Goal: Transaction & Acquisition: Purchase product/service

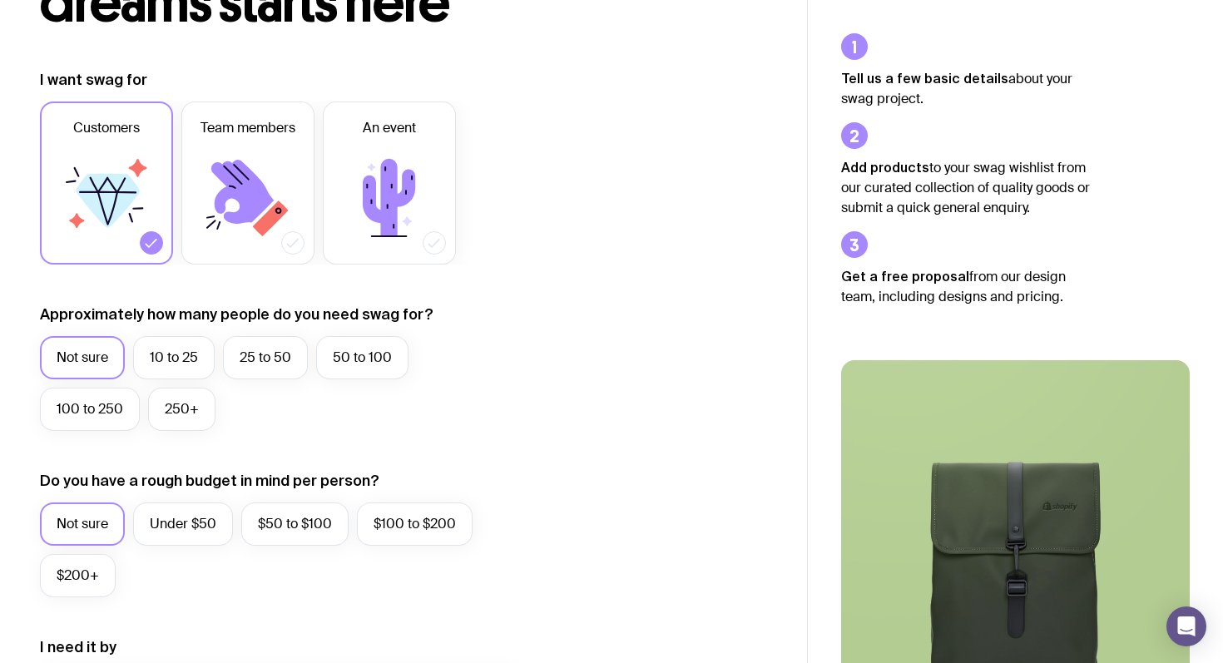
scroll to position [186, 0]
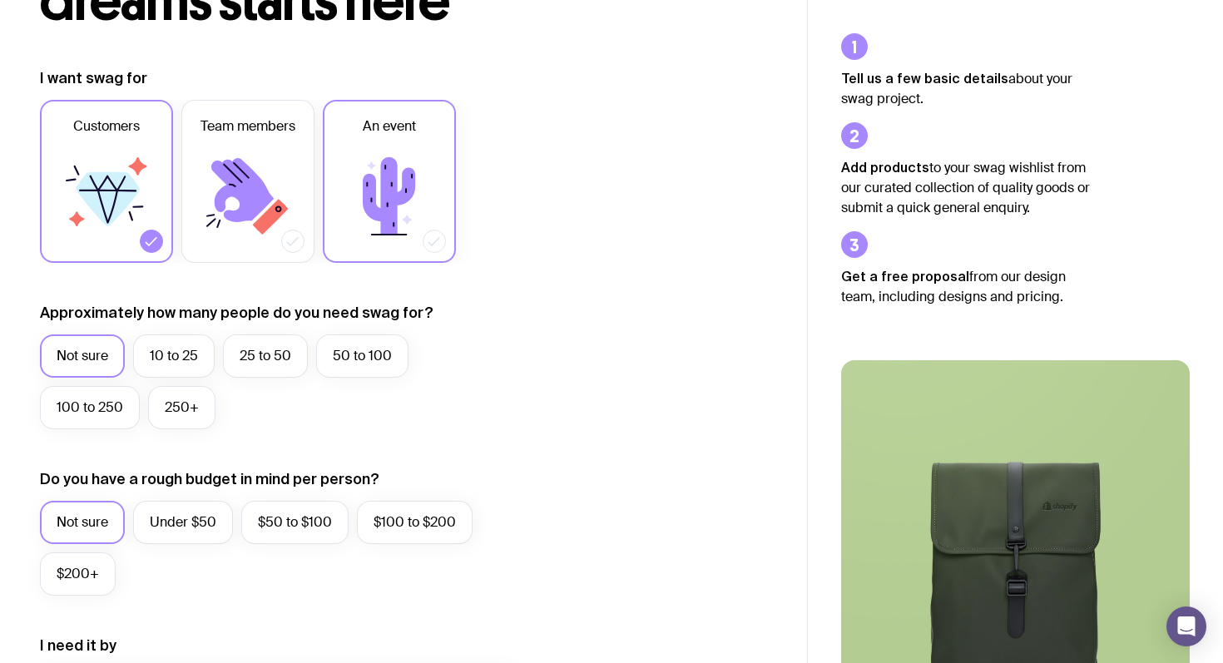
click at [418, 221] on icon at bounding box center [390, 196] width 100 height 100
click at [0, 0] on input "An event" at bounding box center [0, 0] width 0 height 0
click at [187, 350] on label "10 to 25" at bounding box center [174, 356] width 82 height 43
click at [0, 0] on input "10 to 25" at bounding box center [0, 0] width 0 height 0
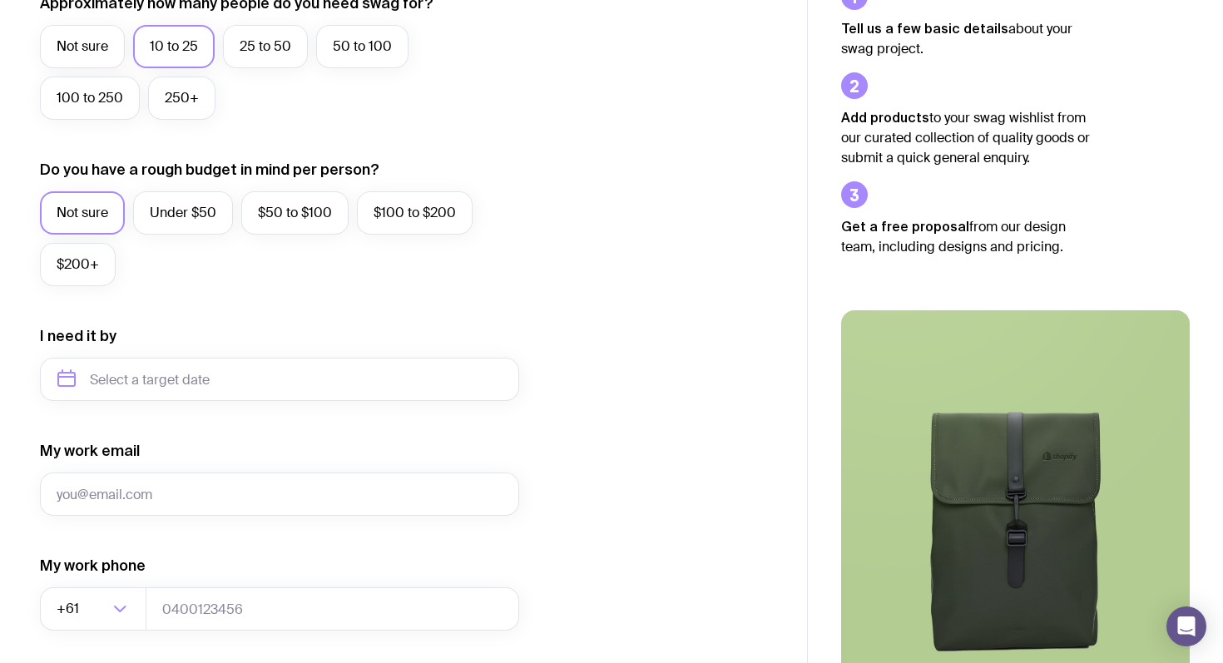
scroll to position [497, 0]
click at [182, 205] on label "Under $50" at bounding box center [183, 212] width 100 height 43
click at [0, 0] on input "Under $50" at bounding box center [0, 0] width 0 height 0
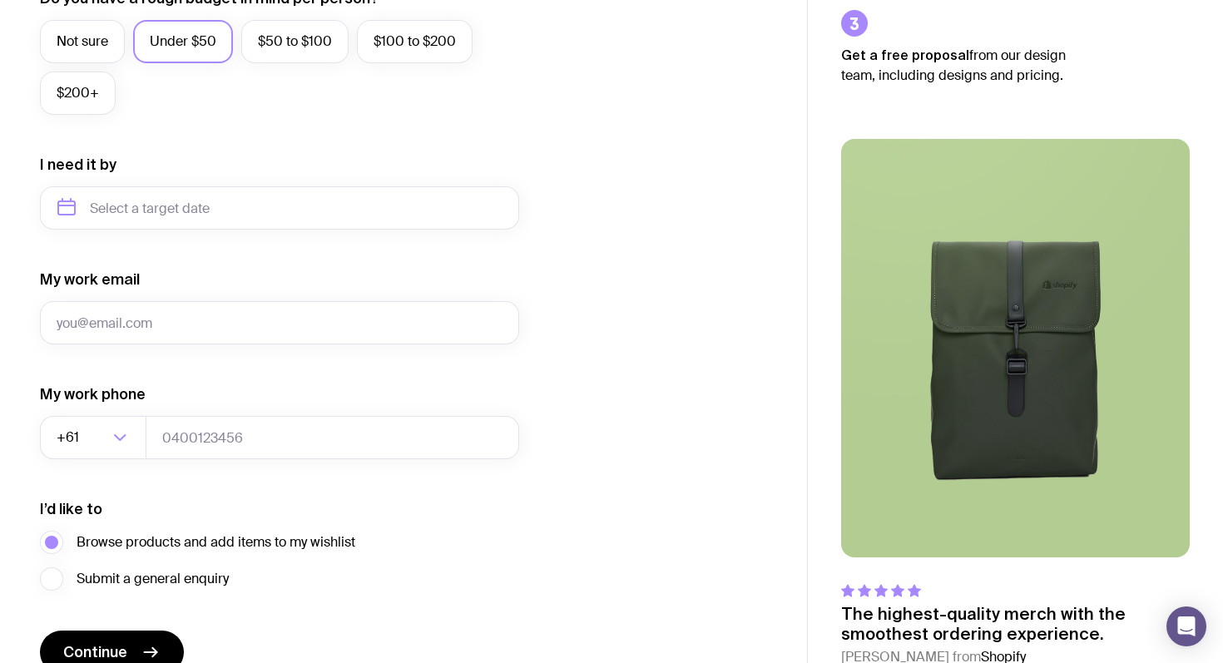
scroll to position [672, 0]
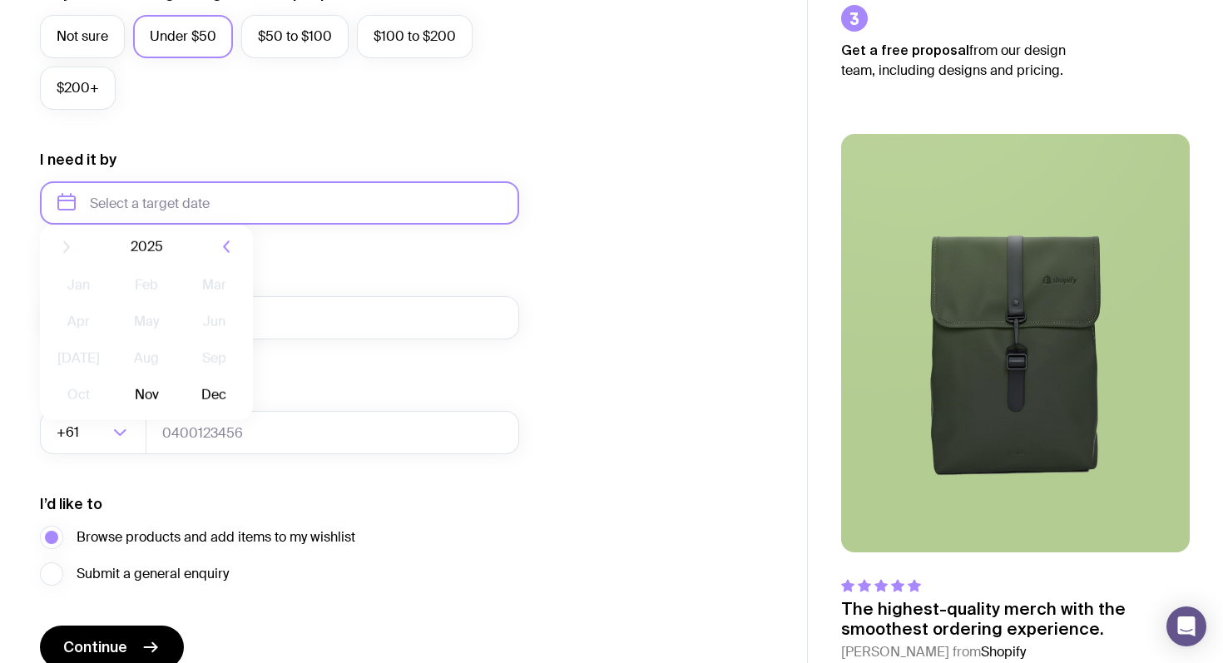
click at [202, 204] on input "text" at bounding box center [279, 202] width 479 height 43
click at [152, 414] on button "Nov" at bounding box center [146, 407] width 61 height 33
type input "[DATE]"
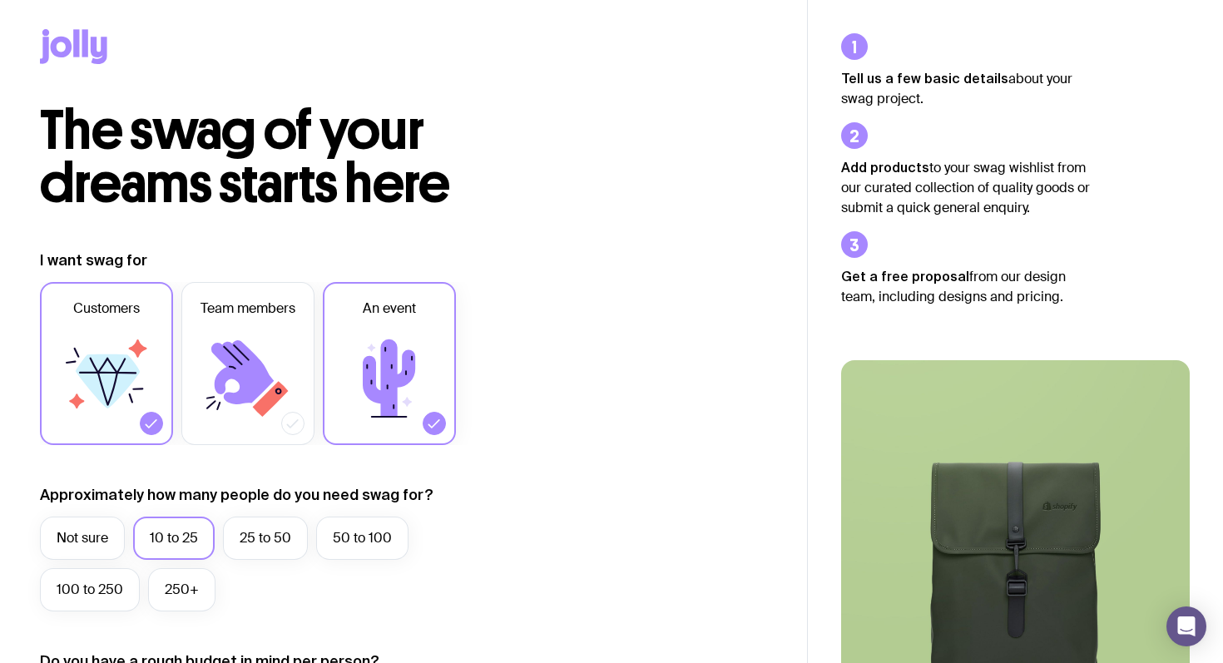
scroll to position [0, 0]
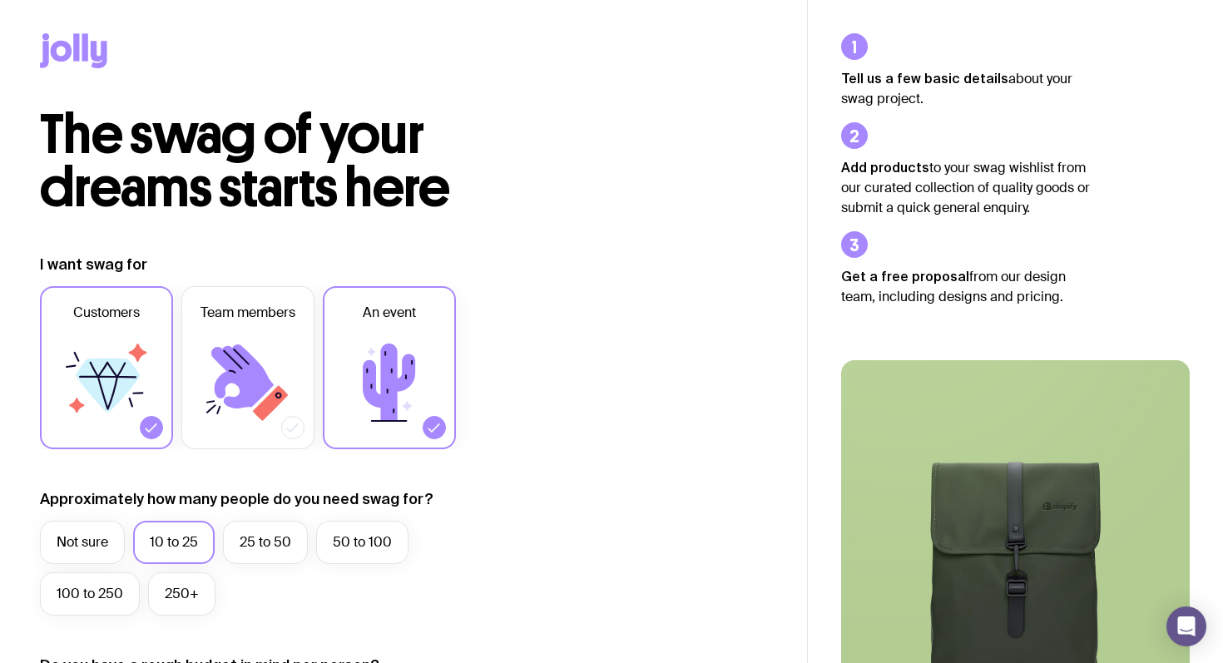
click at [70, 49] on icon at bounding box center [62, 51] width 22 height 21
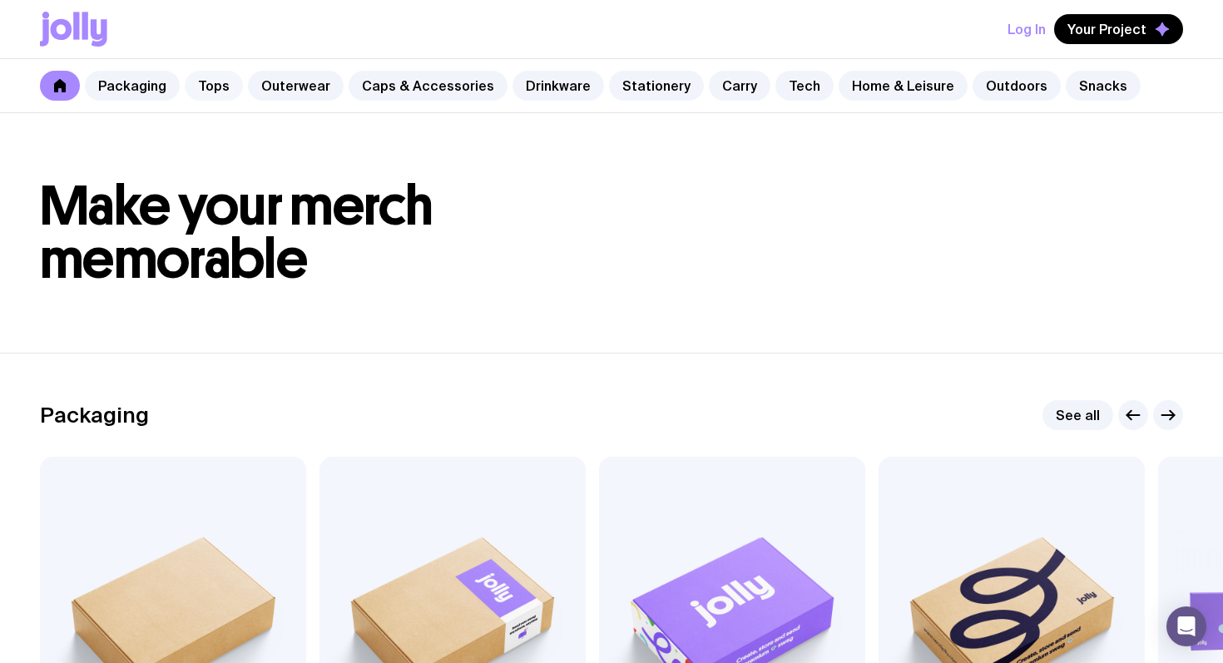
click at [223, 93] on link "Tops" at bounding box center [214, 86] width 58 height 30
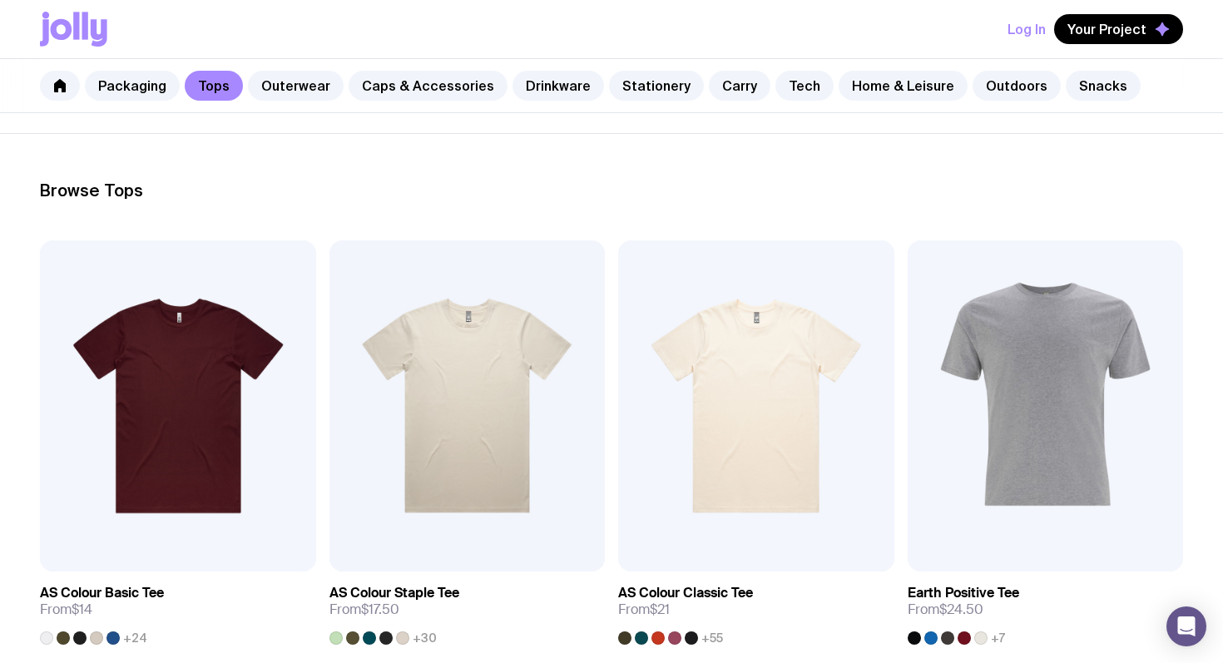
scroll to position [194, 0]
click at [422, 96] on link "Caps & Accessories" at bounding box center [428, 86] width 159 height 30
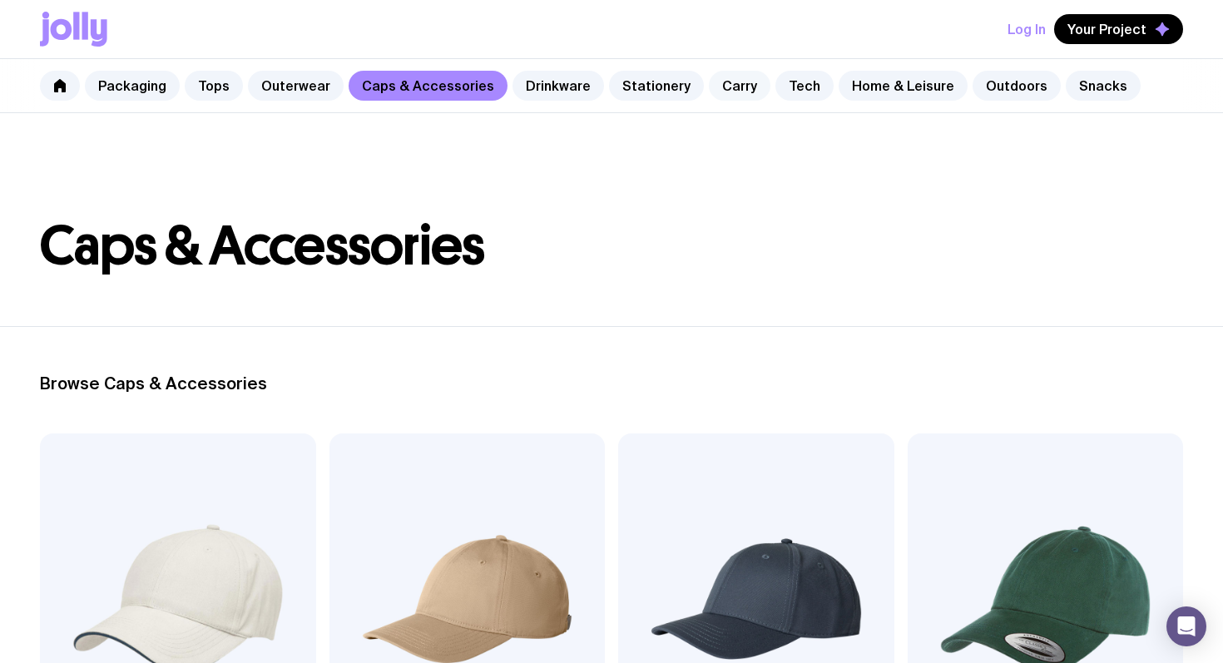
click at [709, 81] on link "Carry" at bounding box center [740, 86] width 62 height 30
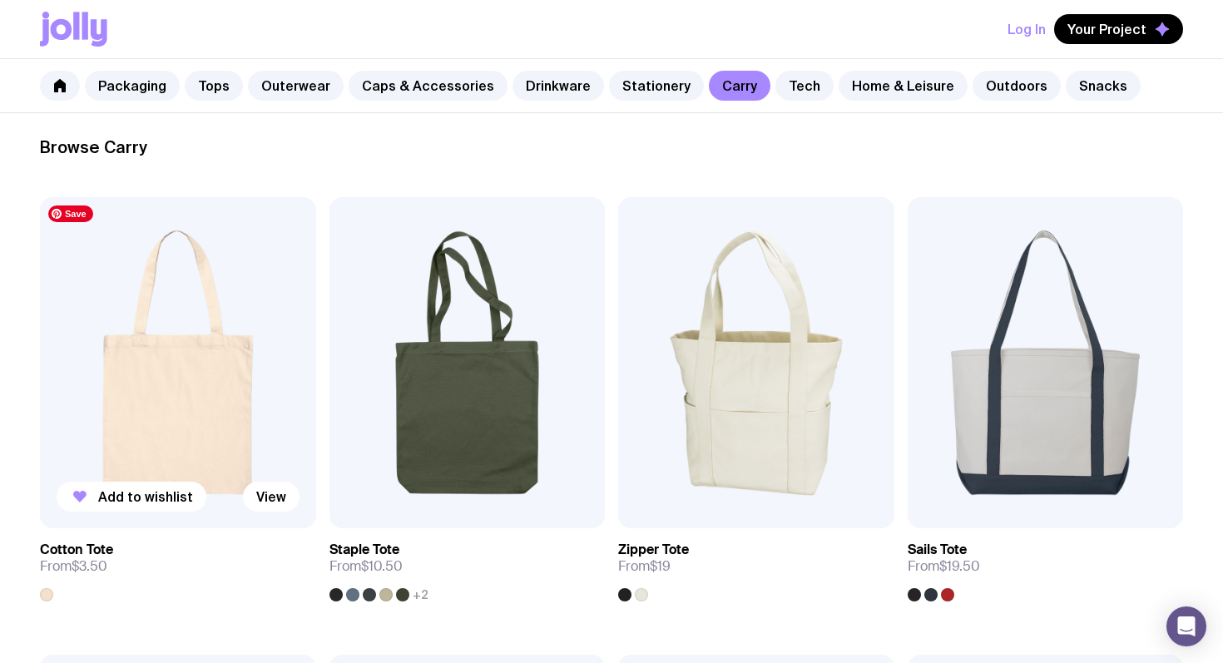
scroll to position [240, 0]
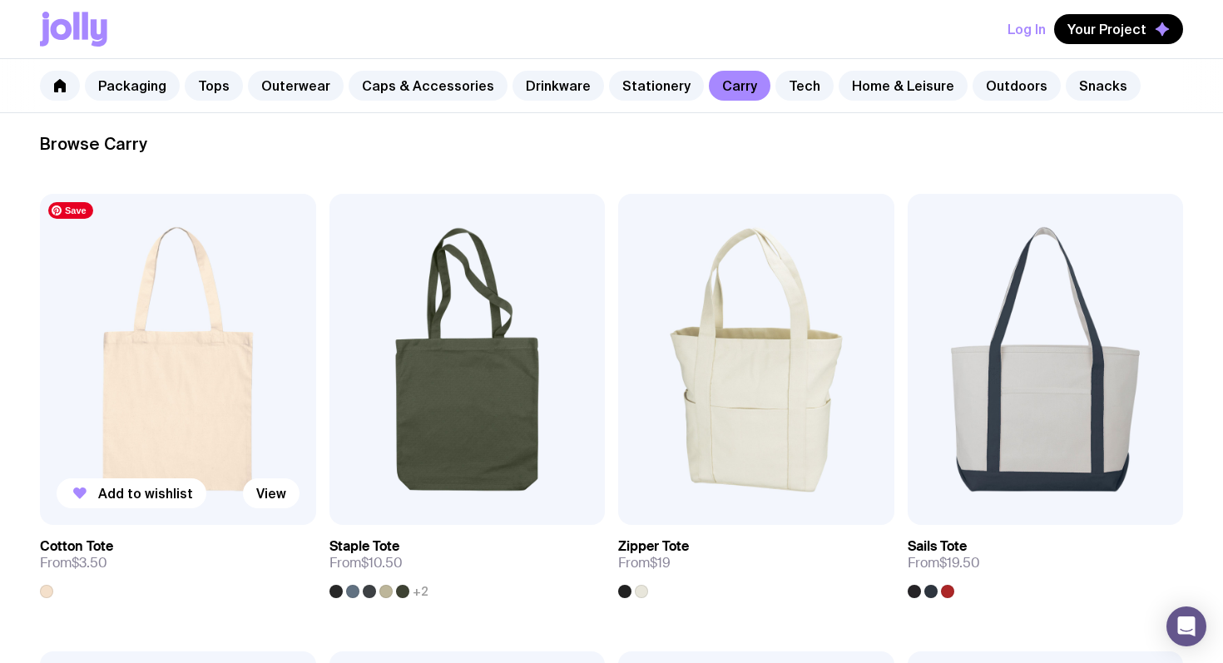
click at [243, 354] on img at bounding box center [178, 359] width 276 height 331
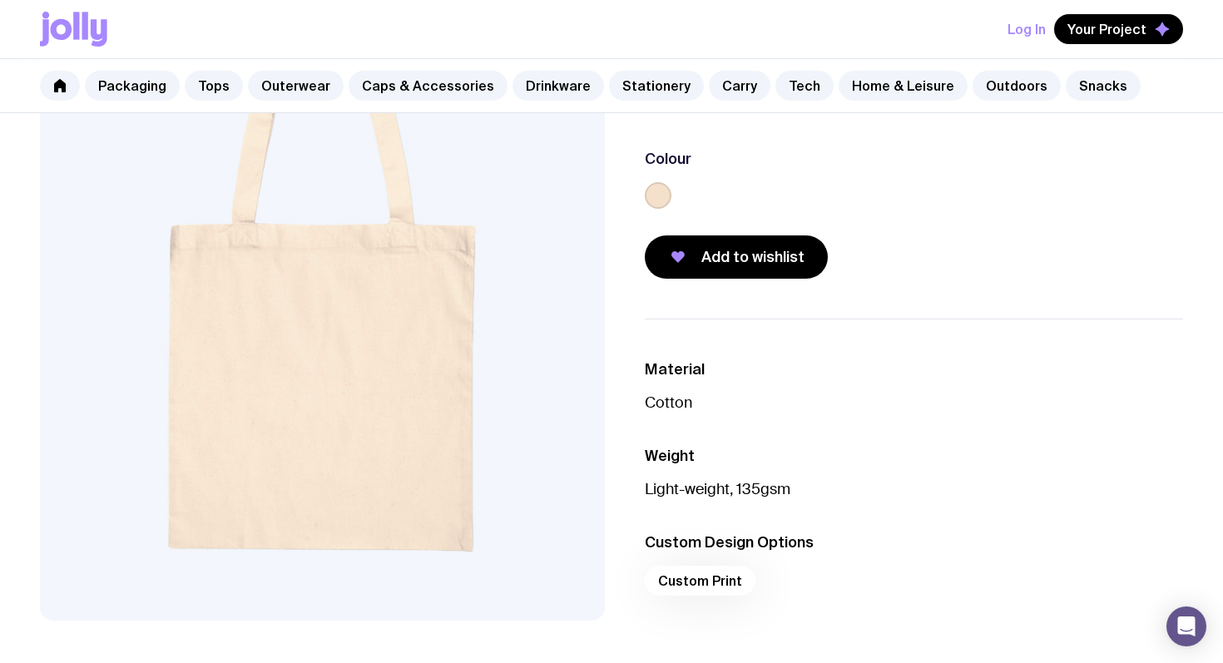
scroll to position [40, 0]
